Goal: Transaction & Acquisition: Purchase product/service

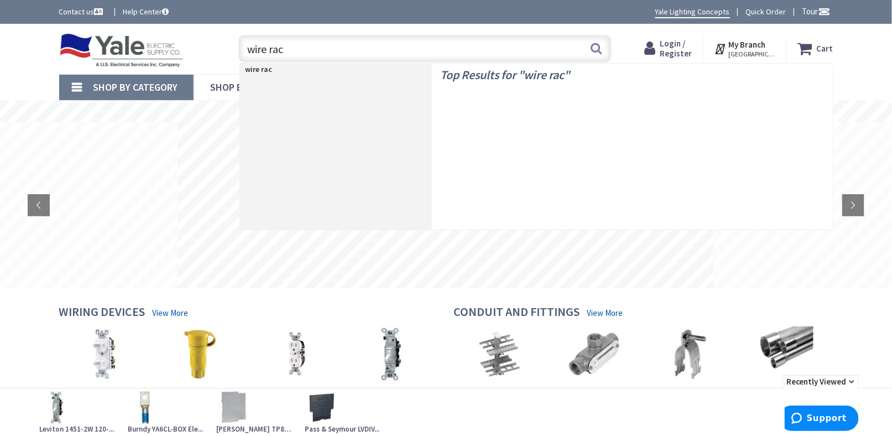
type input "wire rack"
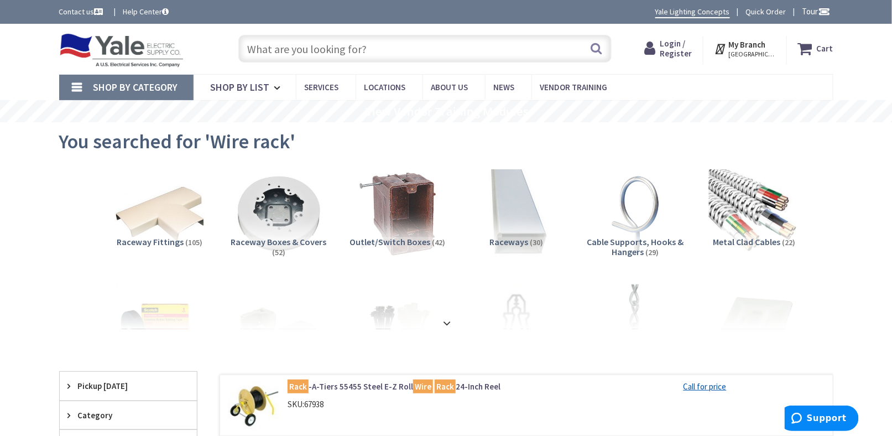
click at [286, 51] on input "text" at bounding box center [424, 49] width 373 height 28
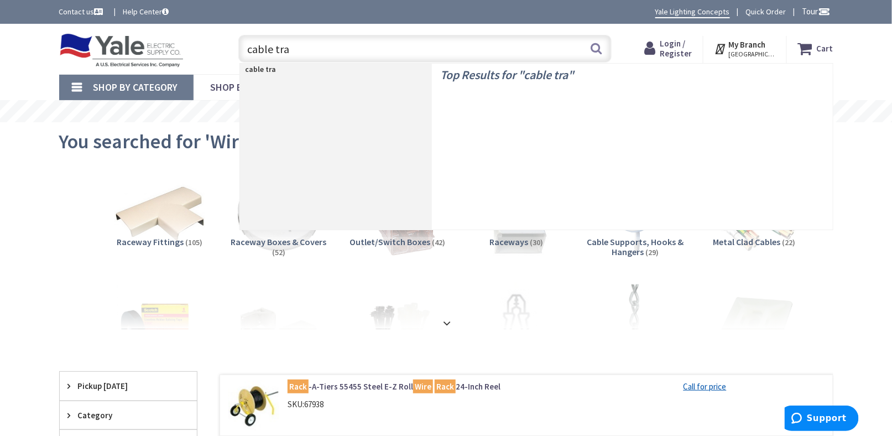
type input "cable tray"
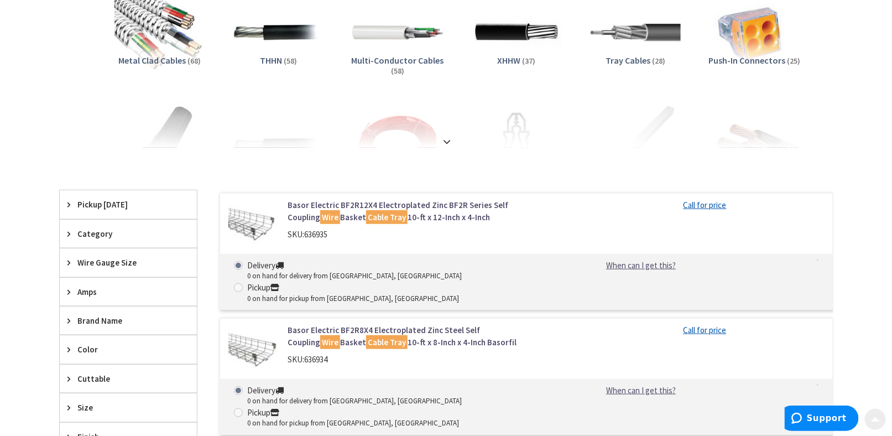
scroll to position [221, 0]
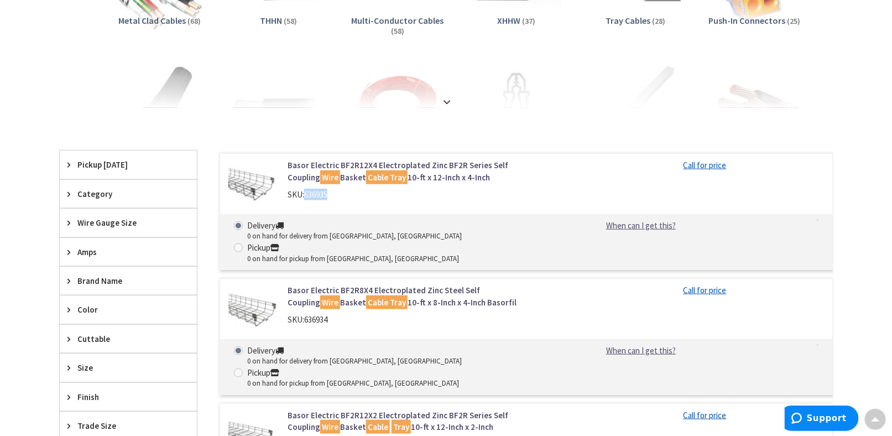
drag, startPoint x: 306, startPoint y: 194, endPoint x: 332, endPoint y: 194, distance: 26.6
click at [332, 194] on div "SKU: 636935" at bounding box center [429, 195] width 282 height 12
copy span "636935"
click at [5, 283] on div "Skip to Content Toggle Nav Search Cart My Cart Close" at bounding box center [446, 429] width 892 height 1252
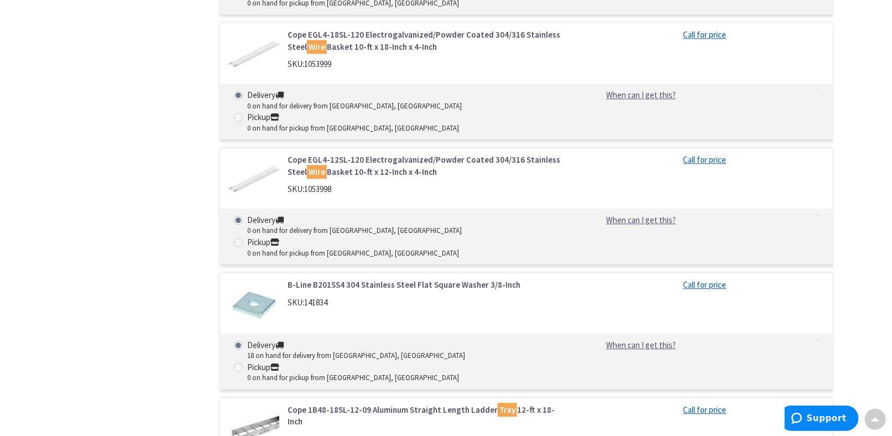
scroll to position [996, 0]
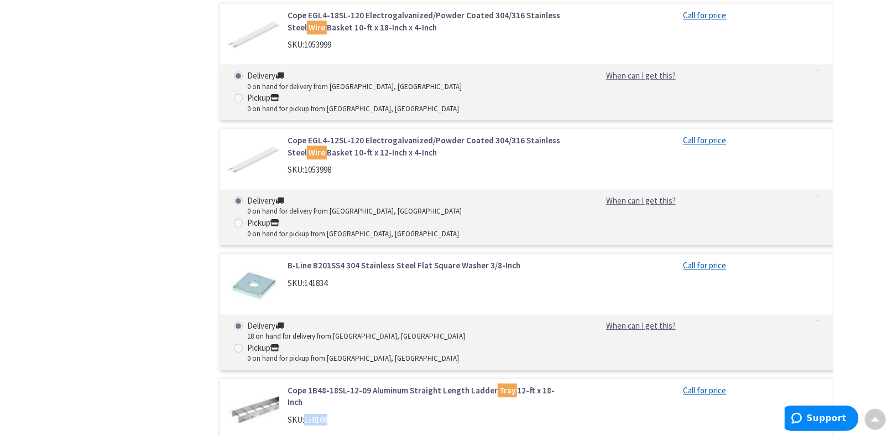
drag, startPoint x: 304, startPoint y: 235, endPoint x: 313, endPoint y: 235, distance: 8.3
click at [332, 414] on div "SKU: 158108" at bounding box center [429, 420] width 282 height 12
copy div "158108"
click at [82, 140] on div "Filters 545 items Pickup Today York, PA (0 mi) (25) Lancaster, PA (21.4 mi) (20…" at bounding box center [128, 313] width 138 height 1874
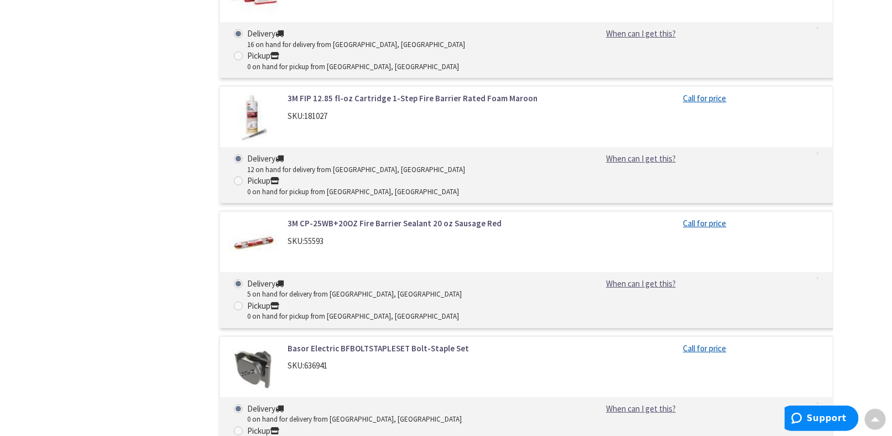
scroll to position [1878, 0]
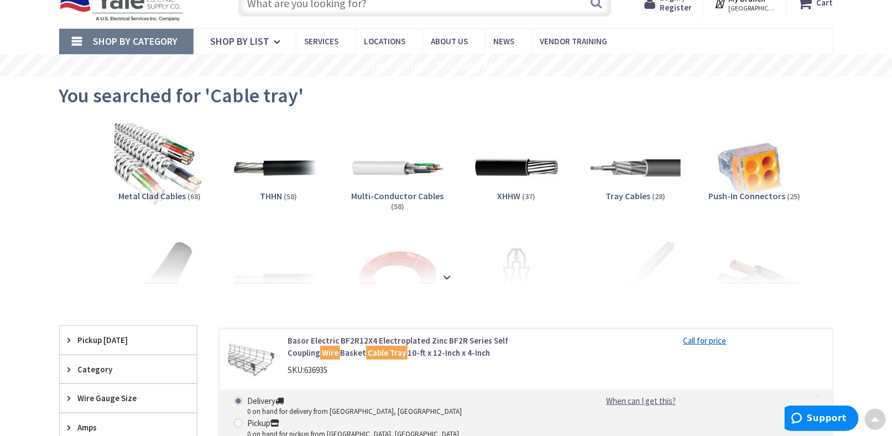
scroll to position [0, 0]
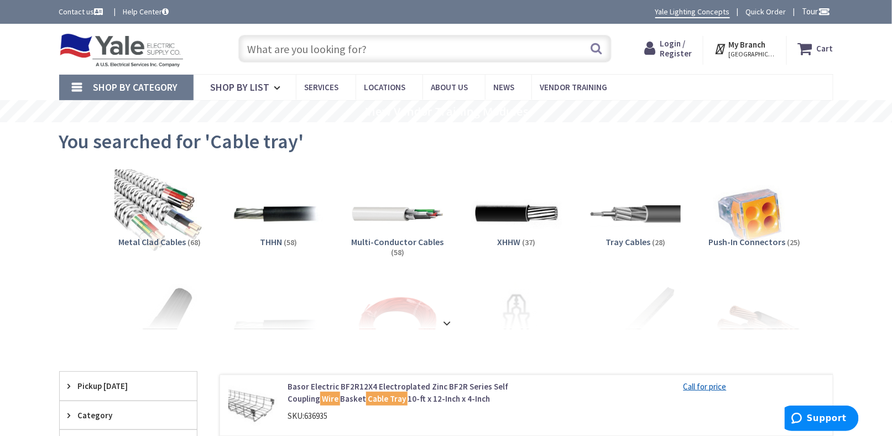
click at [90, 50] on img at bounding box center [121, 50] width 125 height 34
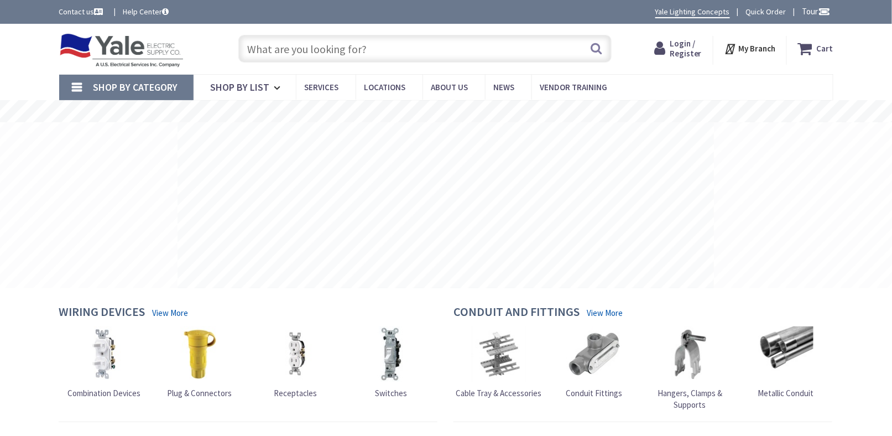
click at [37, 79] on div "Shop By Category Conduit and Fittings Cable Tray & Accessories Cable Trays Cabl…" at bounding box center [446, 87] width 892 height 26
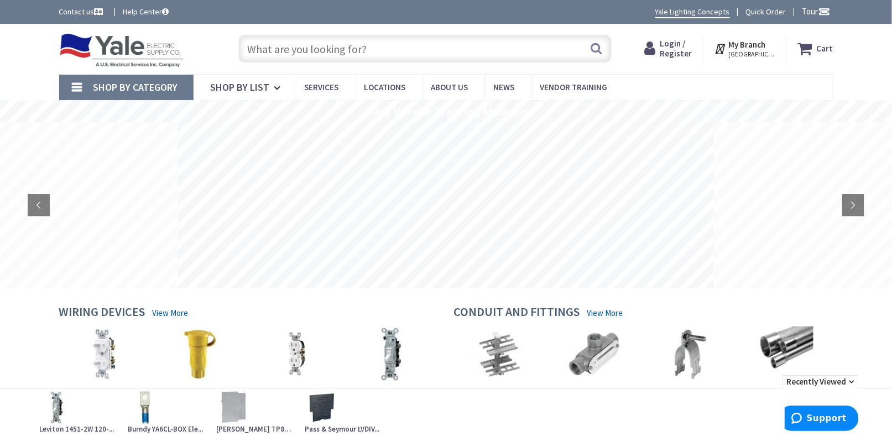
click at [417, 52] on input "text" at bounding box center [424, 49] width 373 height 28
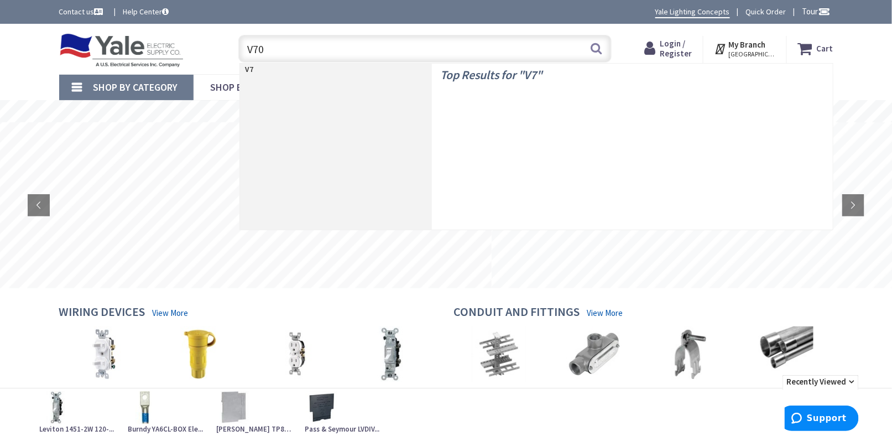
type input "V700"
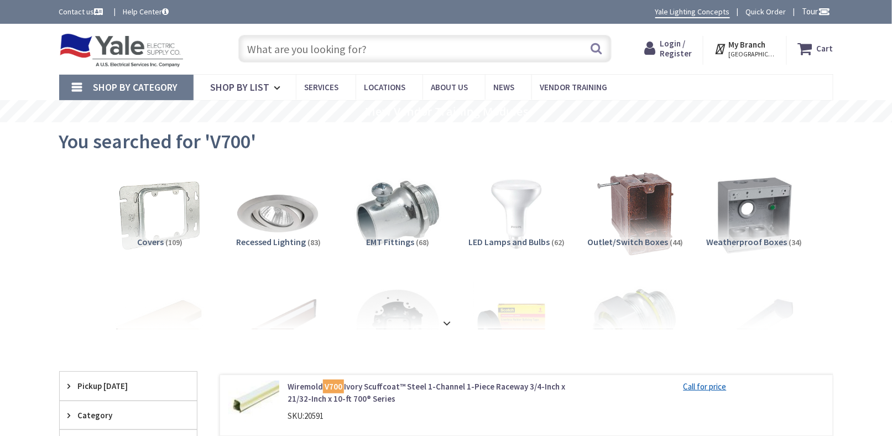
click at [316, 46] on input "text" at bounding box center [424, 49] width 373 height 28
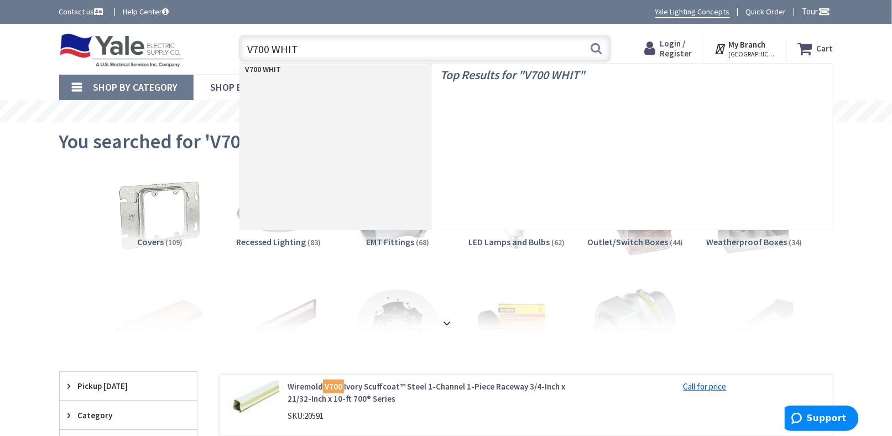
type input "V700 WHITE"
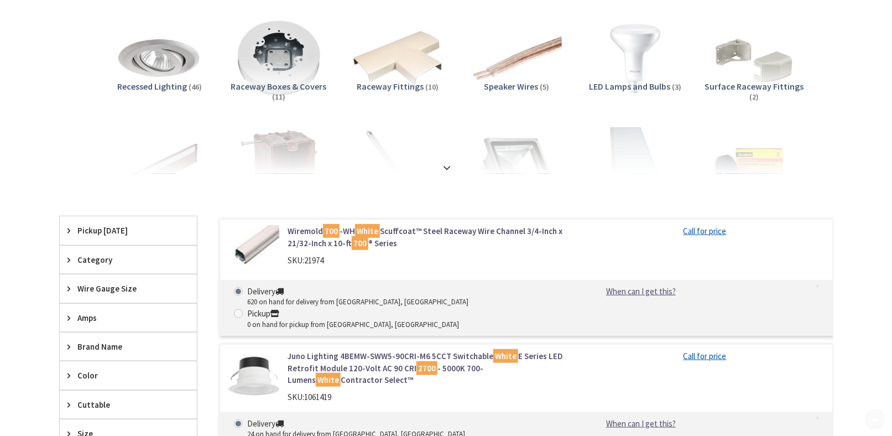
scroll to position [166, 0]
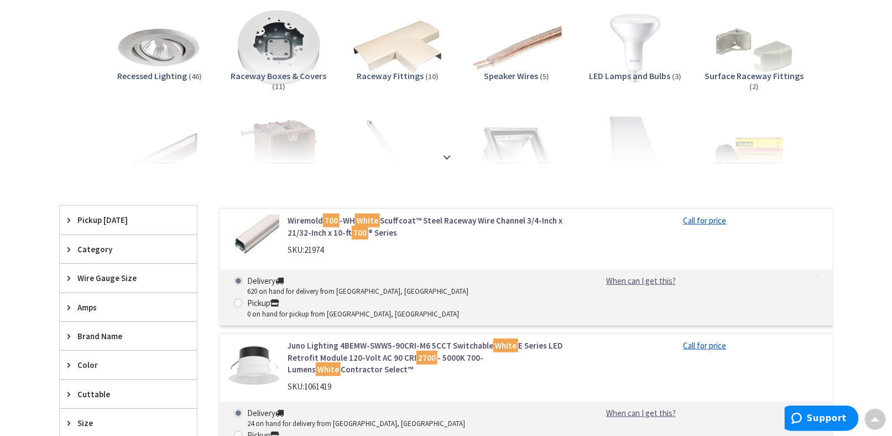
click at [497, 266] on div at bounding box center [526, 266] width 613 height 1
drag, startPoint x: 306, startPoint y: 249, endPoint x: 329, endPoint y: 249, distance: 22.1
click at [329, 249] on div "SKU: 21974" at bounding box center [429, 250] width 282 height 12
copy span "21974"
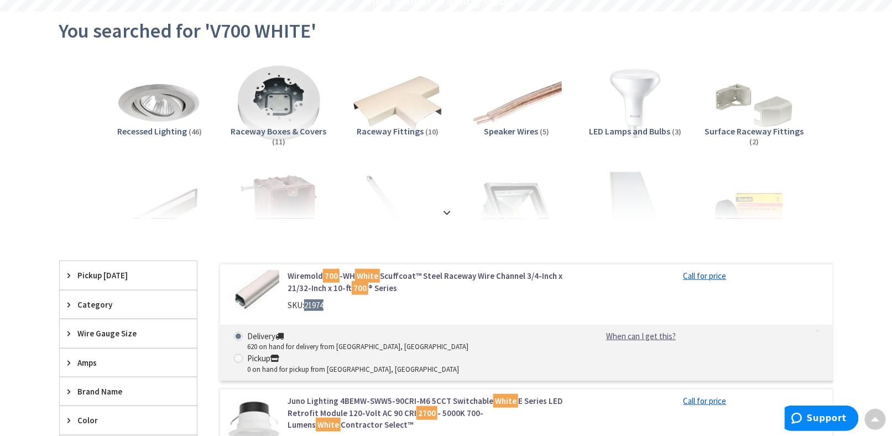
scroll to position [0, 0]
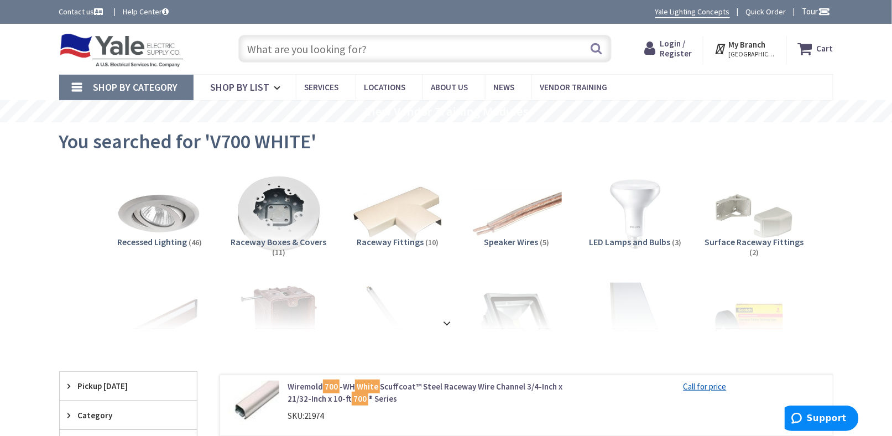
click at [289, 47] on input "text" at bounding box center [424, 49] width 373 height 28
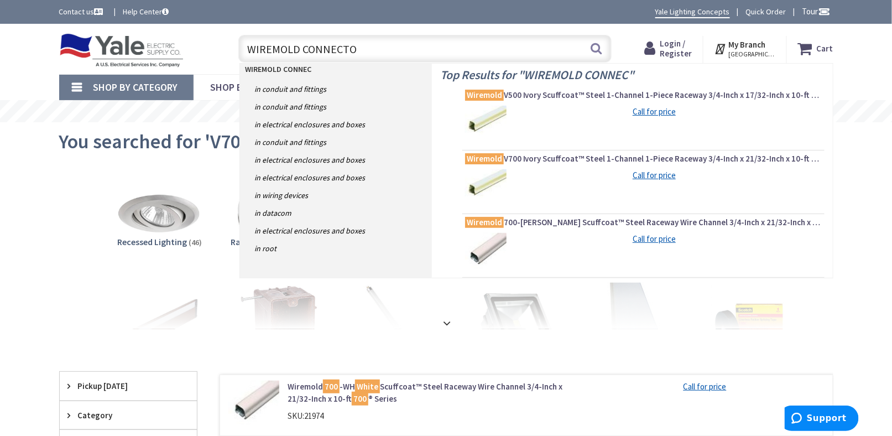
type input "WIREMOLD CONNECTOR"
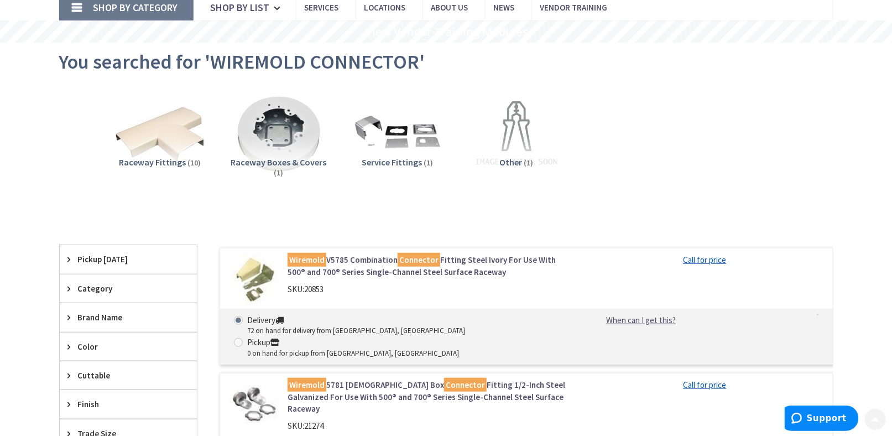
scroll to position [111, 0]
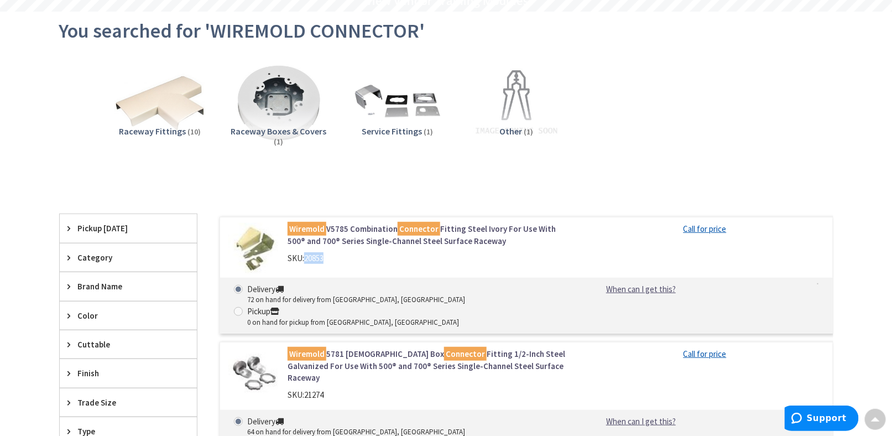
drag, startPoint x: 305, startPoint y: 259, endPoint x: 326, endPoint y: 258, distance: 21.0
click at [326, 258] on div "SKU: 20853" at bounding box center [429, 258] width 282 height 12
copy div "20853"
click at [375, 231] on link "Wiremold V5785 Combination Connector Fitting Steel Ivory For Use With 500® and …" at bounding box center [429, 235] width 282 height 24
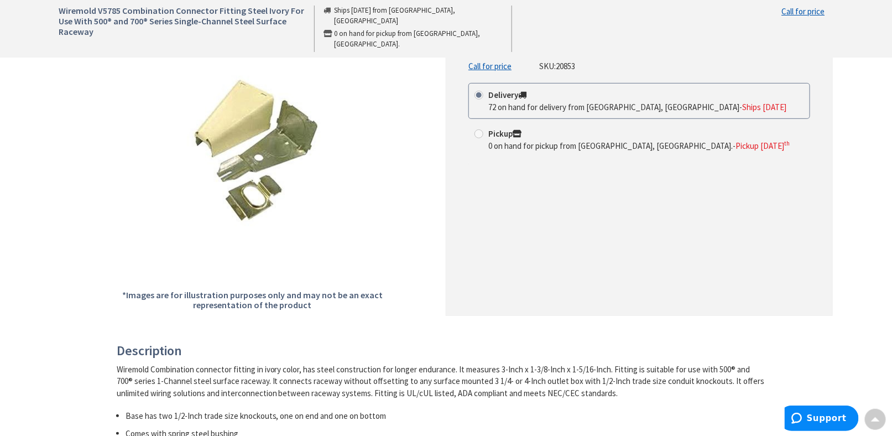
scroll to position [111, 0]
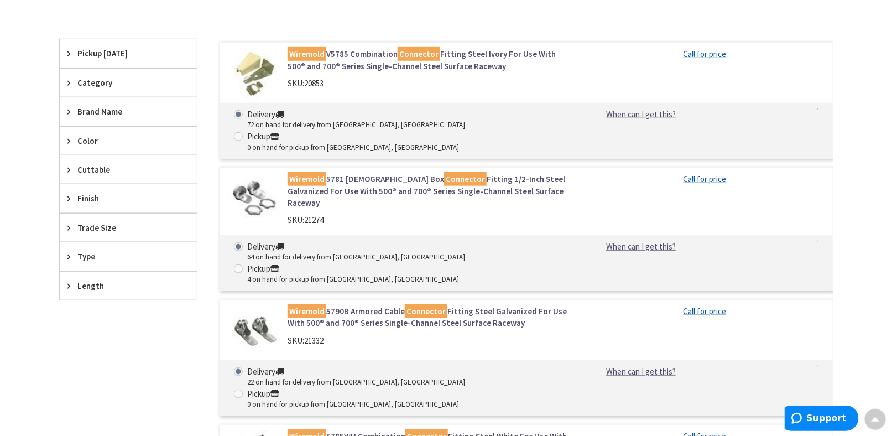
scroll to position [443, 0]
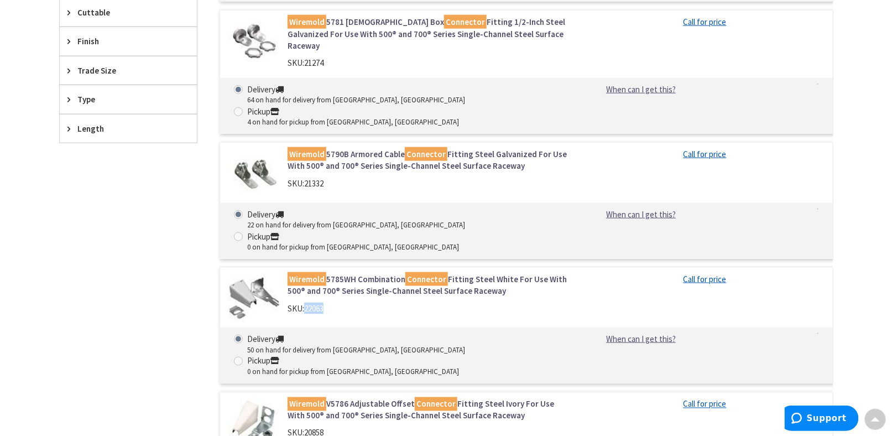
drag, startPoint x: 306, startPoint y: 236, endPoint x: 327, endPoint y: 236, distance: 20.5
click at [327, 303] on div "SKU: 22063" at bounding box center [429, 309] width 282 height 12
copy span "22063"
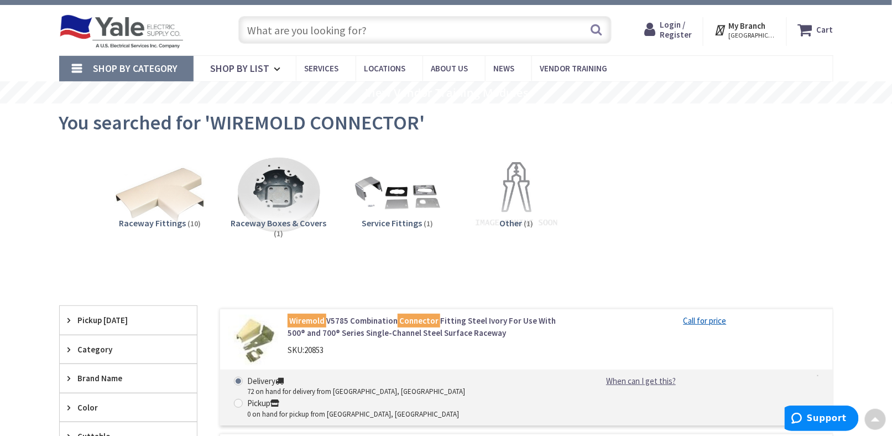
scroll to position [0, 0]
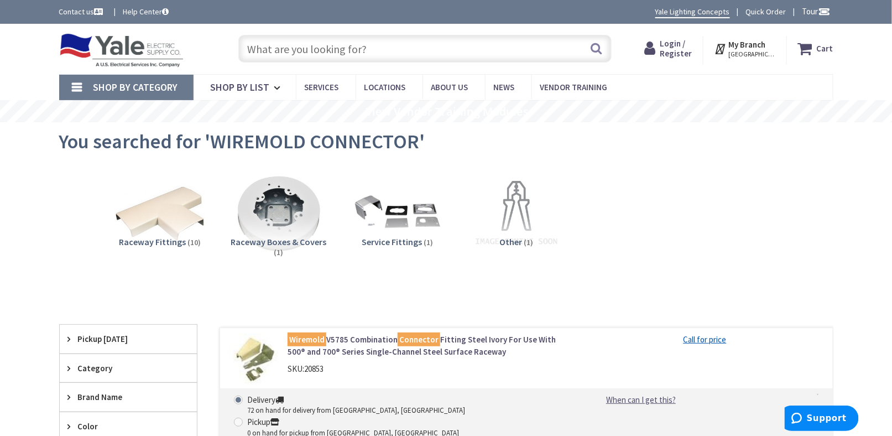
click at [352, 48] on input "text" at bounding box center [424, 49] width 373 height 28
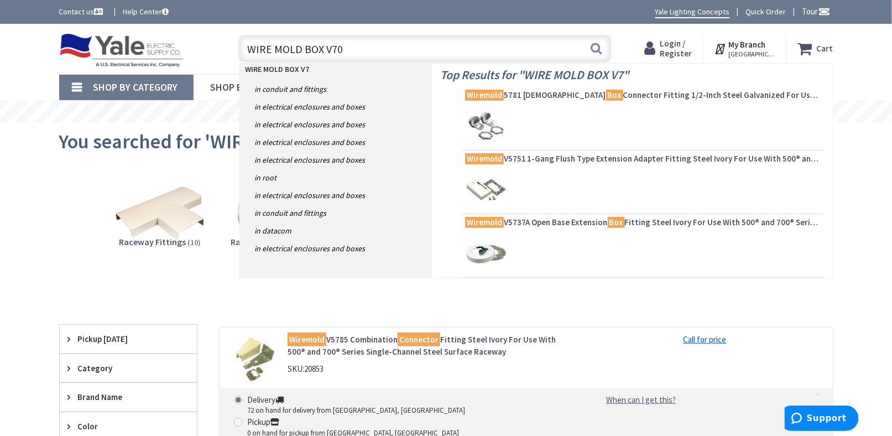
type input "WIRE MOLD BOX V700"
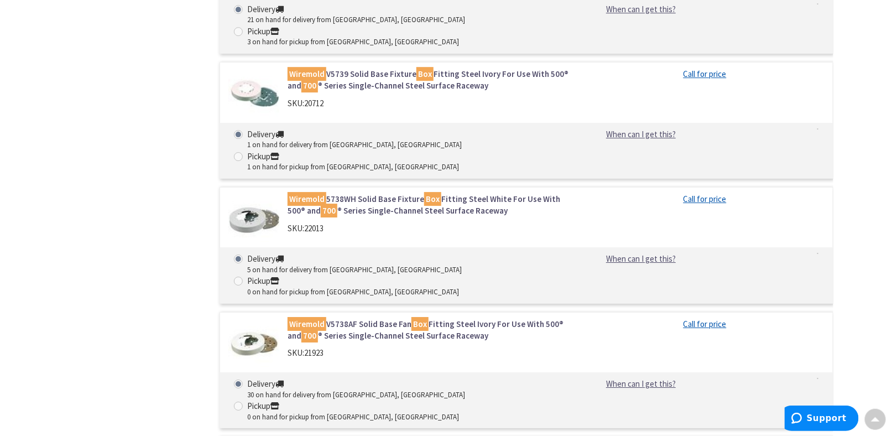
scroll to position [1383, 0]
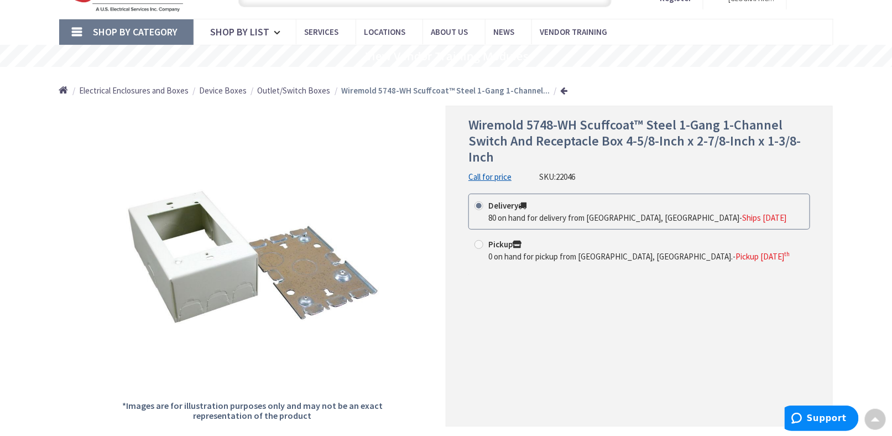
click at [559, 175] on span "22046" at bounding box center [565, 176] width 19 height 11
drag, startPoint x: 525, startPoint y: 126, endPoint x: 575, endPoint y: 126, distance: 50.3
click at [575, 126] on span "Wiremold 5748-WH Scuffcoat™ Steel 1-Gang 1-Channel Switch And Receptacle Box 4-…" at bounding box center [635, 140] width 332 height 49
copy span "5748-WH"
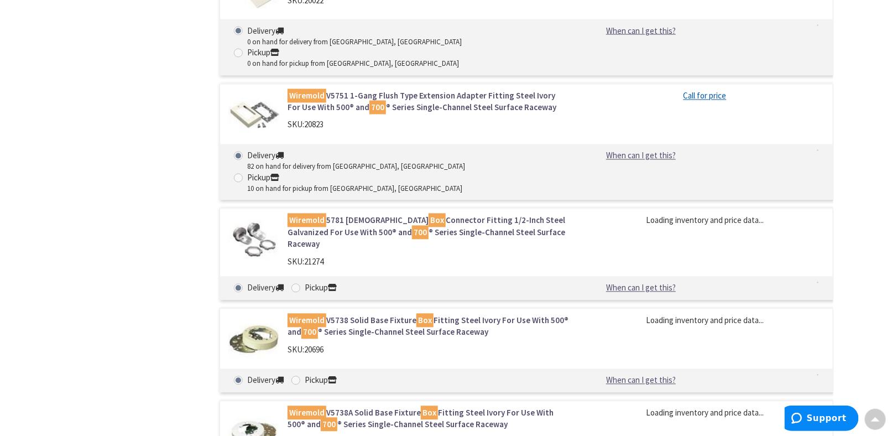
scroll to position [965, 0]
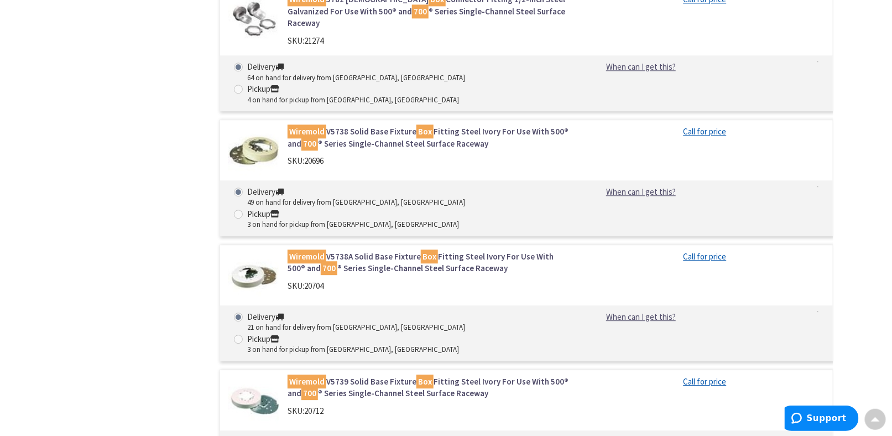
click at [0, 222] on div "Skip to Content Toggle Nav Search Cart My Cart Close" at bounding box center [446, 290] width 892 height 2462
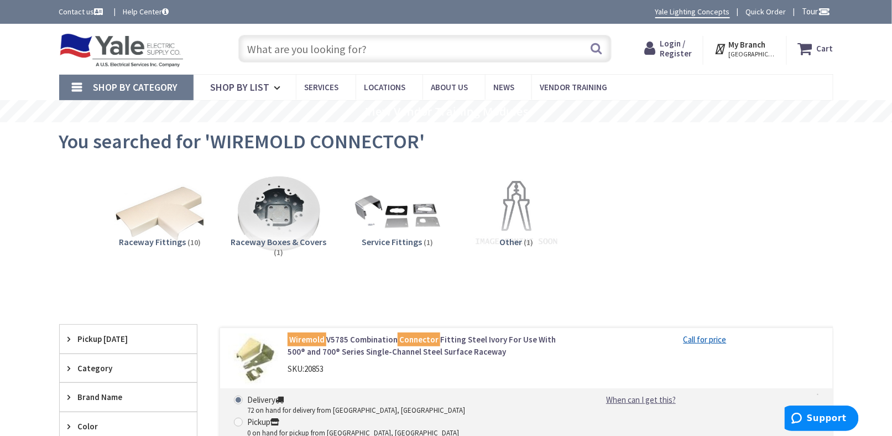
click at [98, 60] on img at bounding box center [121, 50] width 125 height 34
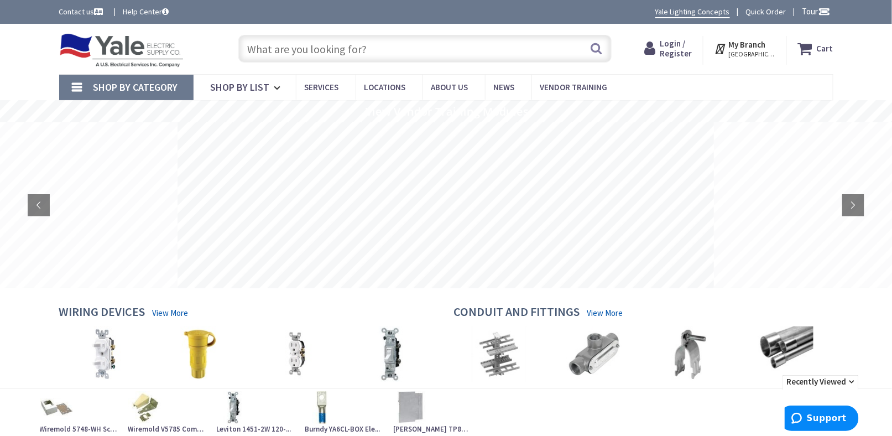
click at [14, 61] on div "Skip to Content Toggle Nav Search Cart My Cart Close" at bounding box center [446, 49] width 892 height 50
